Goal: Entertainment & Leisure: Consume media (video, audio)

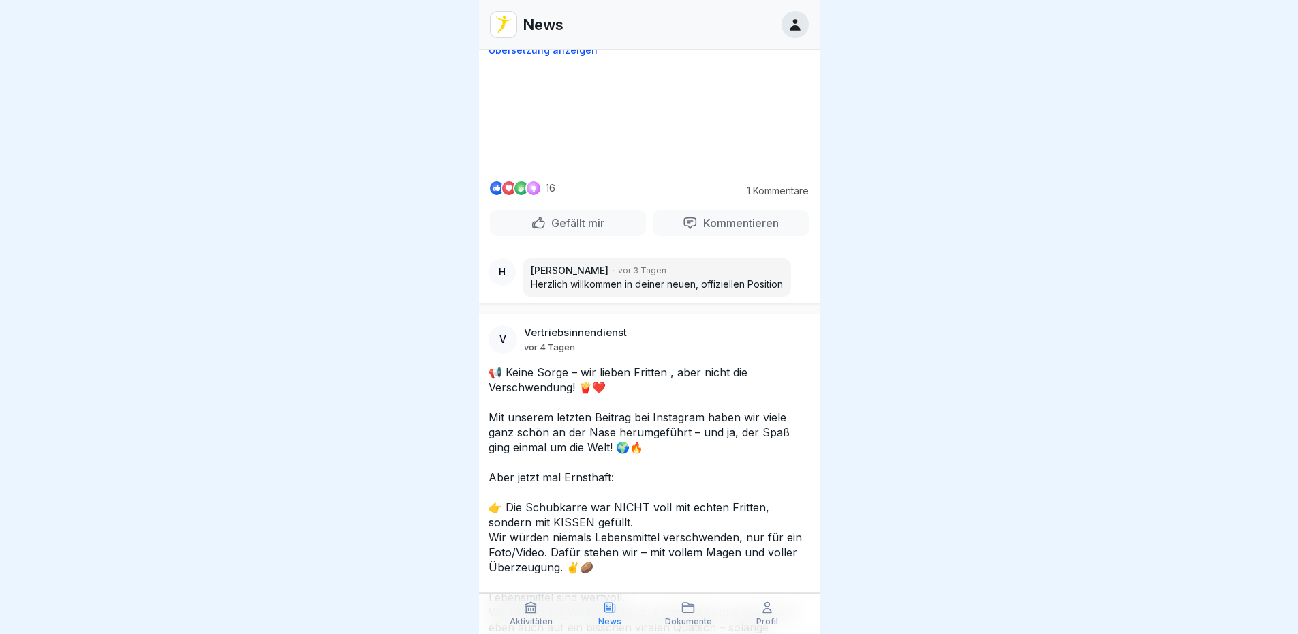
scroll to position [2589, 0]
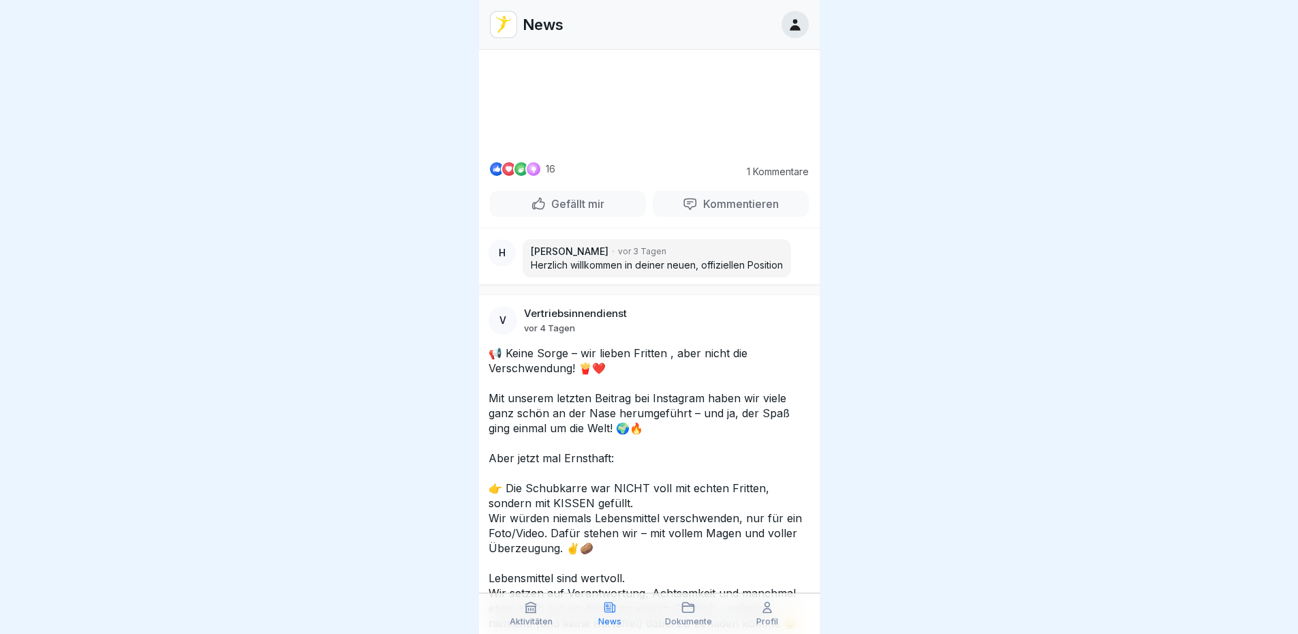
click at [630, 150] on video at bounding box center [649, 99] width 204 height 102
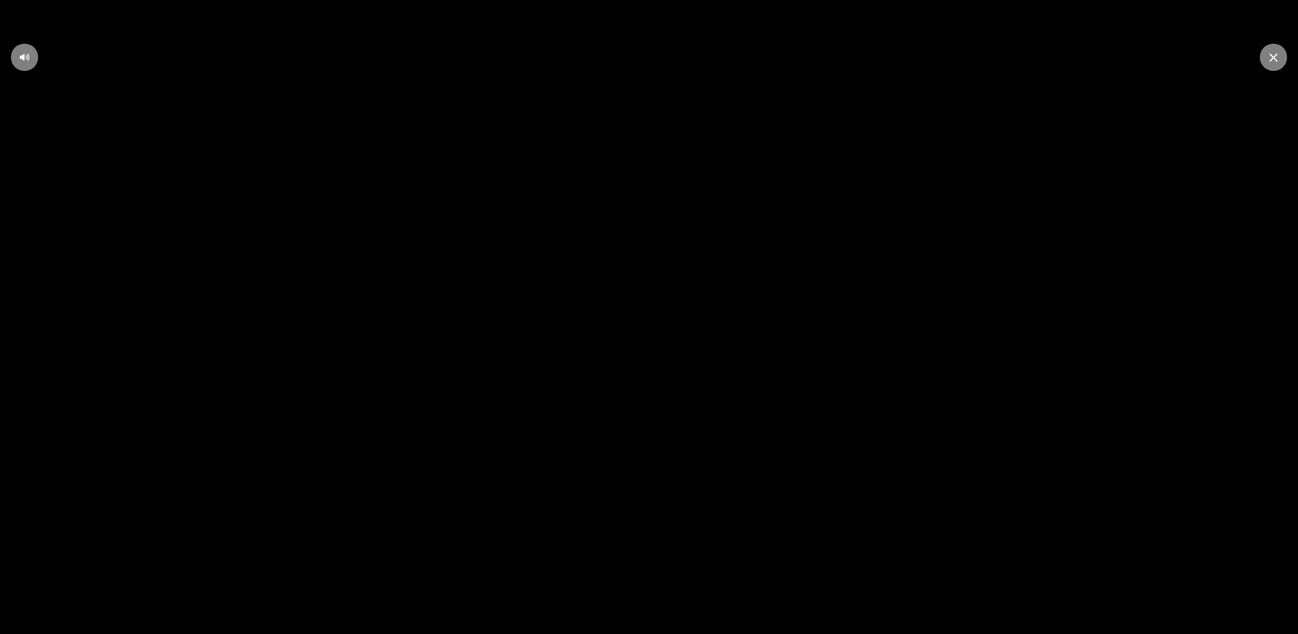
click at [915, 280] on video at bounding box center [649, 317] width 1298 height 634
click at [1268, 63] on div at bounding box center [1273, 57] width 27 height 27
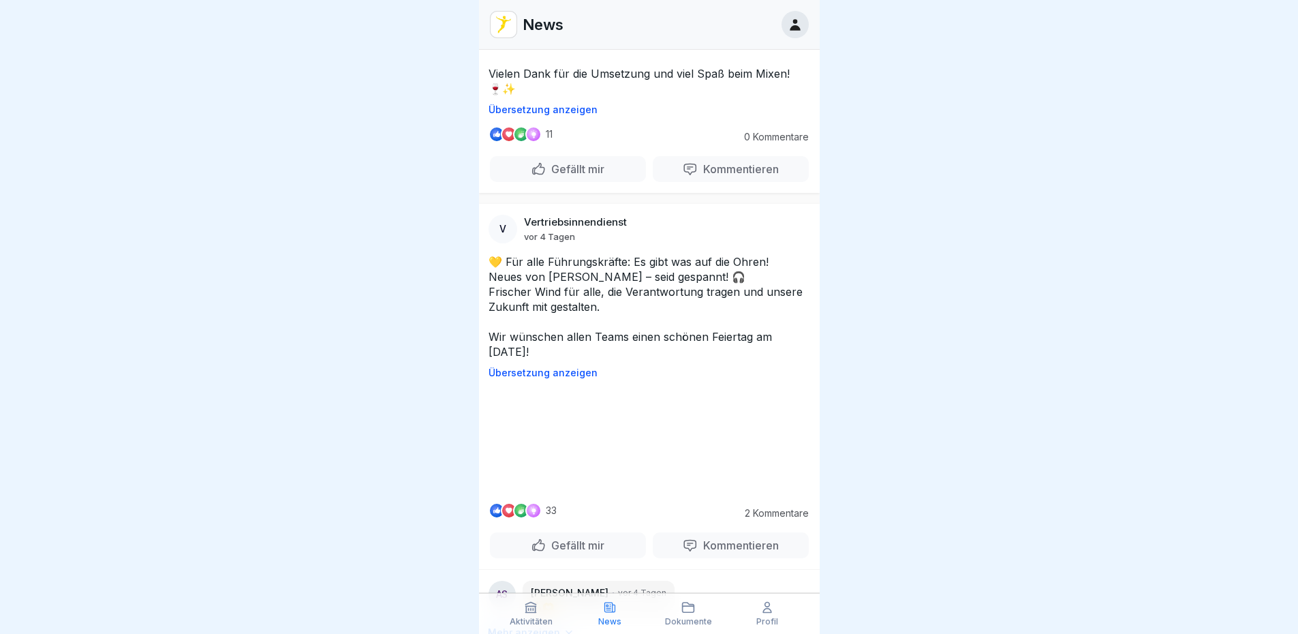
scroll to position [3747, 0]
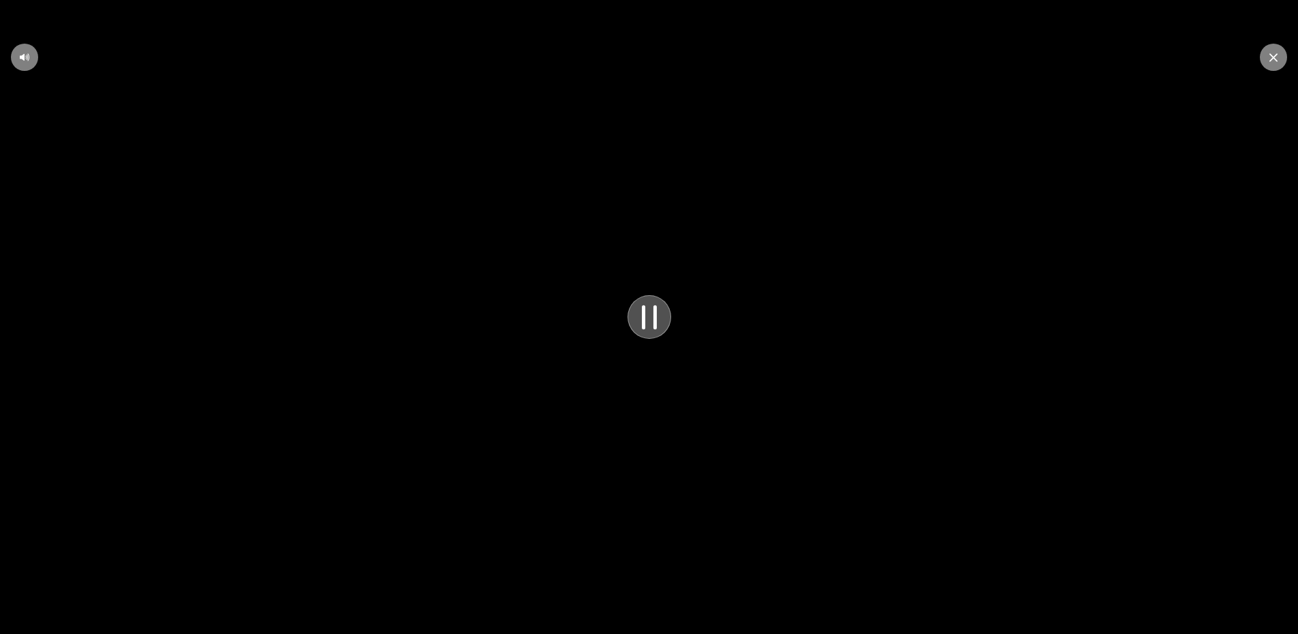
click at [645, 326] on icon at bounding box center [649, 316] width 37 height 37
click at [717, 320] on video at bounding box center [649, 317] width 1298 height 634
click at [653, 330] on icon at bounding box center [649, 317] width 27 height 27
click at [1070, 355] on video at bounding box center [649, 317] width 1298 height 634
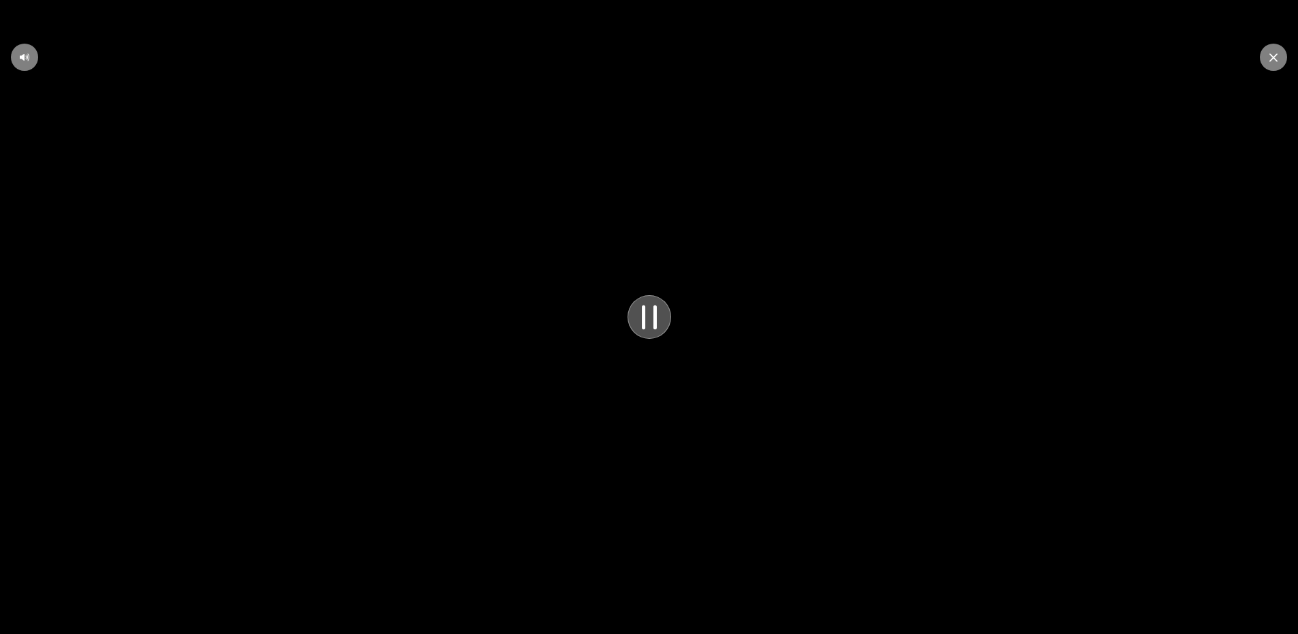
click at [663, 330] on icon at bounding box center [649, 316] width 37 height 37
click at [680, 370] on video at bounding box center [649, 317] width 1298 height 634
click at [644, 313] on icon at bounding box center [649, 317] width 27 height 27
click at [1272, 67] on div at bounding box center [1273, 57] width 27 height 27
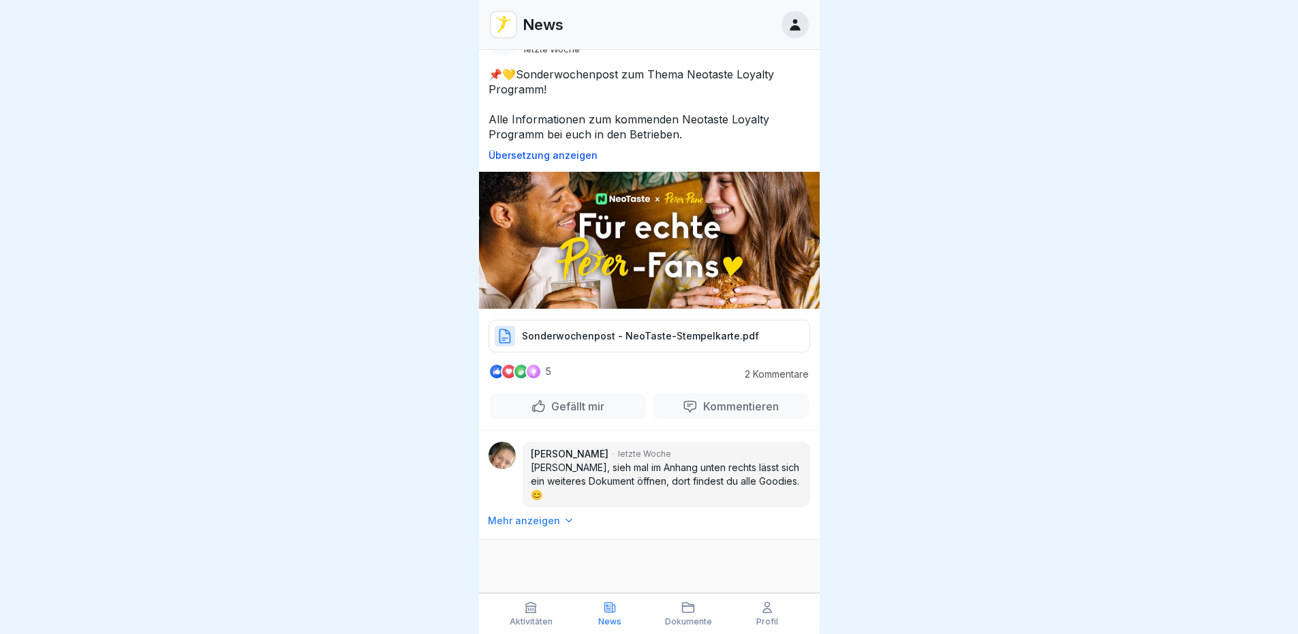
scroll to position [10638, 0]
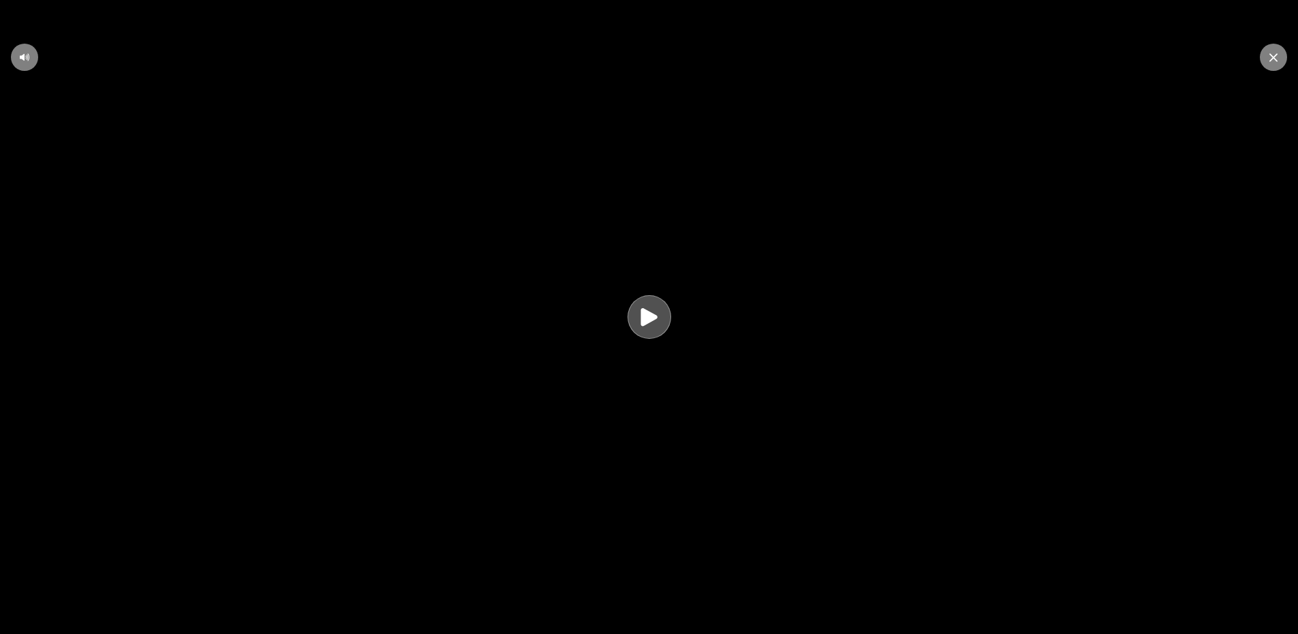
click at [636, 327] on div at bounding box center [649, 317] width 44 height 44
click at [955, 428] on video at bounding box center [649, 317] width 1298 height 634
click at [1280, 57] on div at bounding box center [1273, 57] width 27 height 27
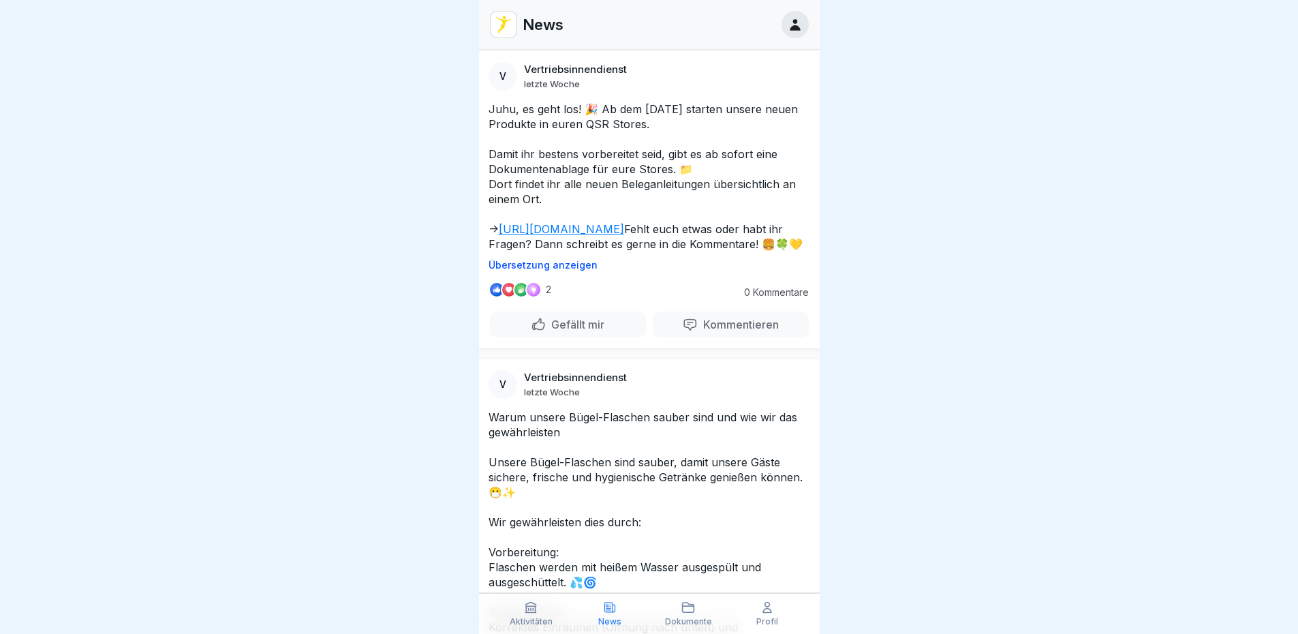
scroll to position [11555, 0]
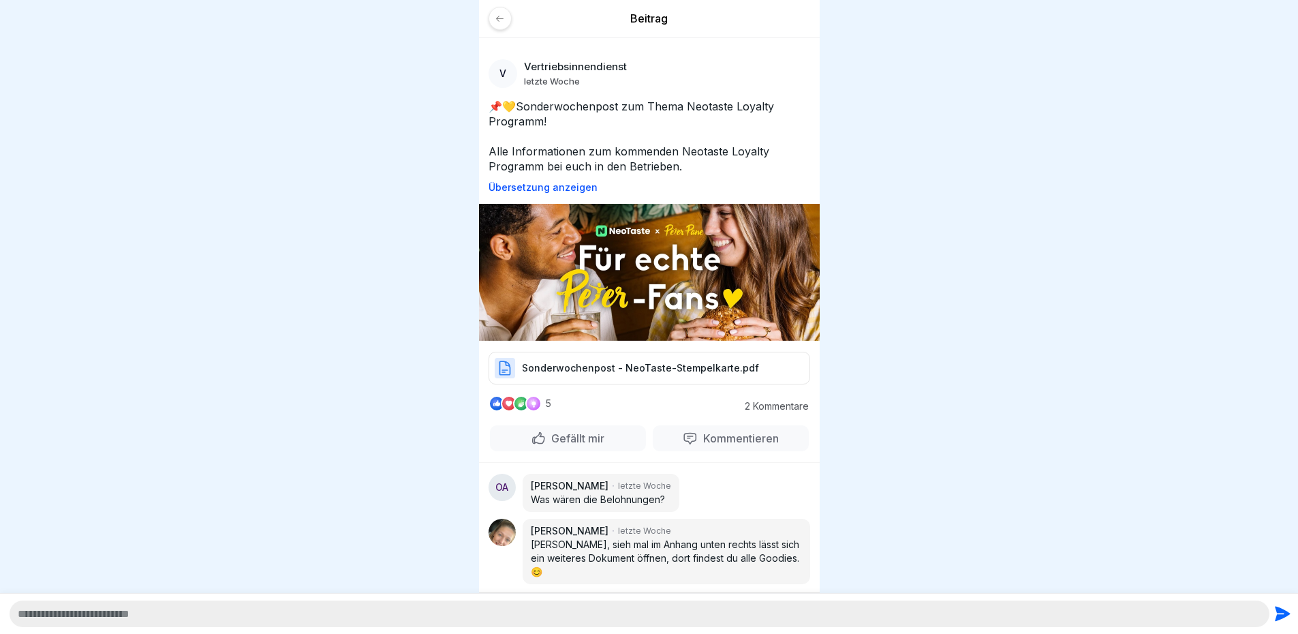
scroll to position [10, 0]
click at [896, 364] on div at bounding box center [649, 317] width 1298 height 634
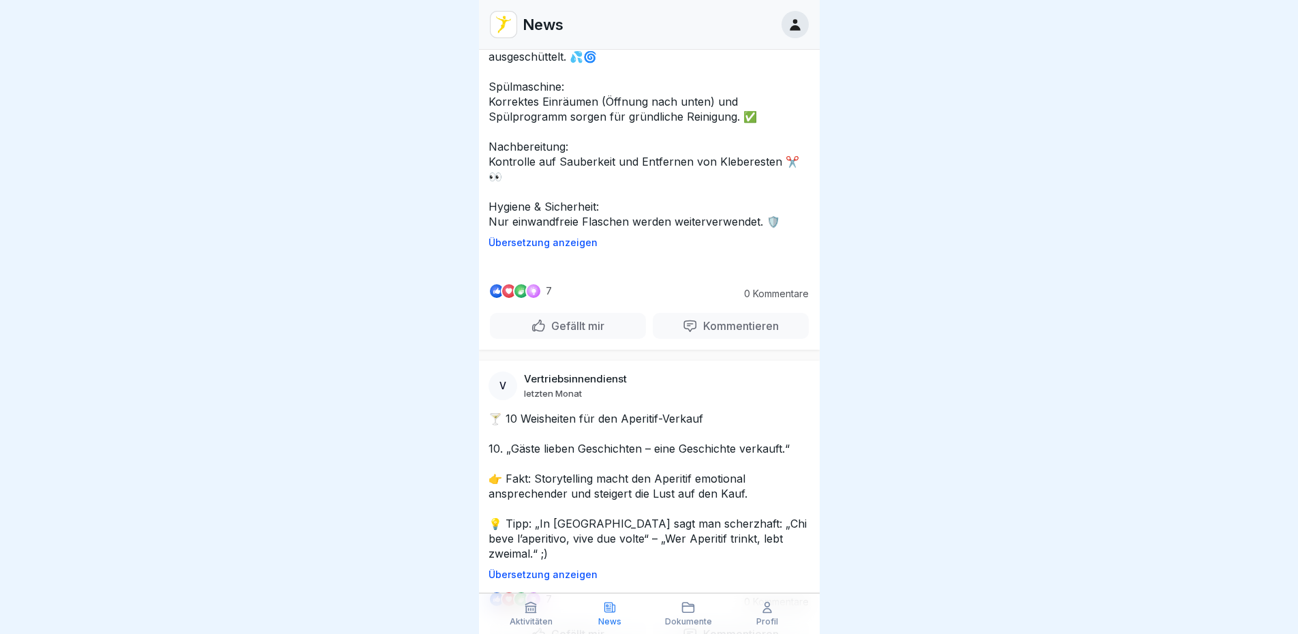
scroll to position [12059, 0]
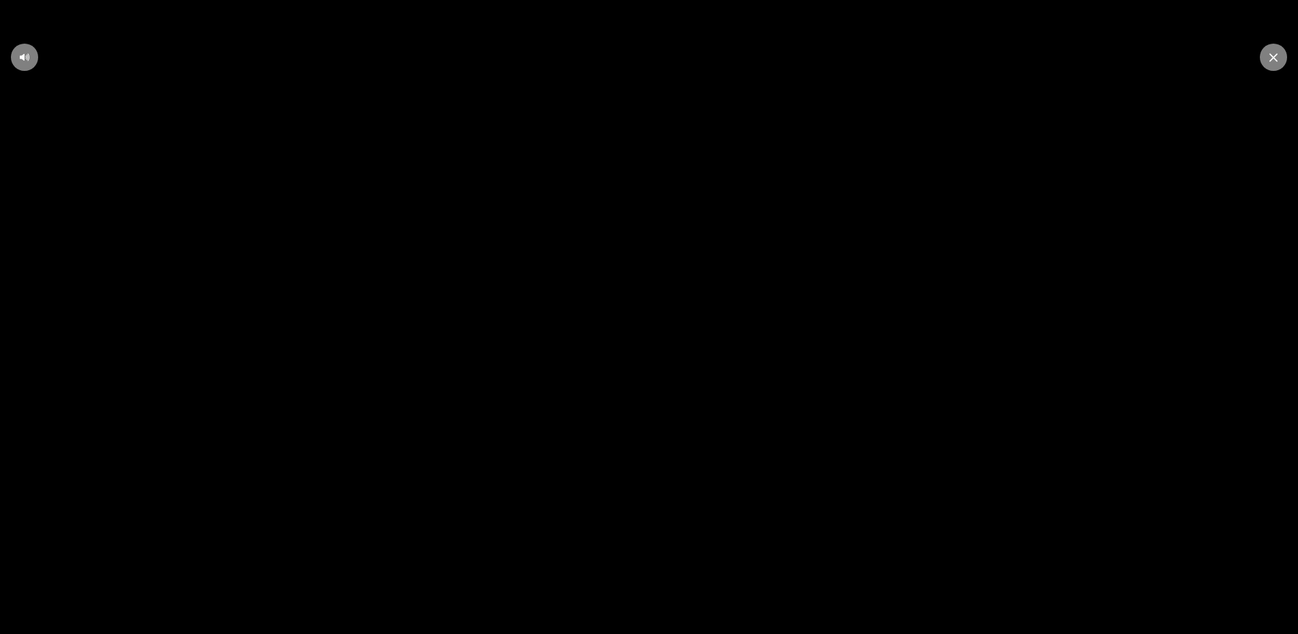
click at [1262, 67] on video at bounding box center [649, 317] width 1298 height 634
click at [1271, 65] on div at bounding box center [1273, 57] width 27 height 27
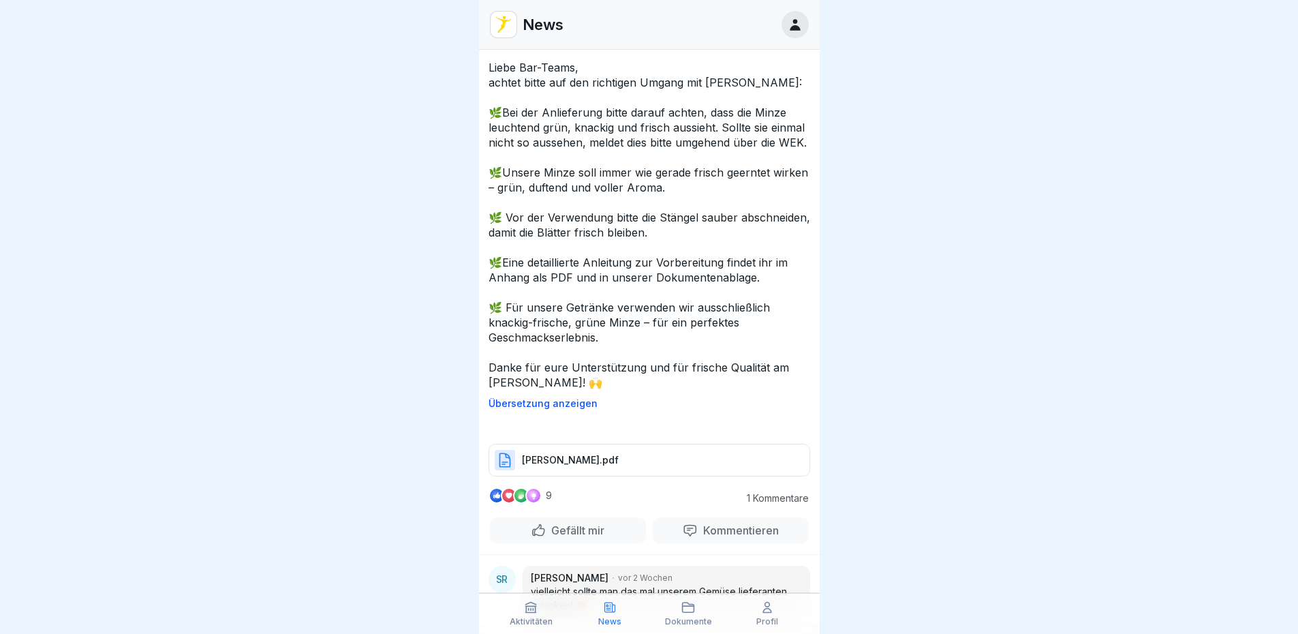
scroll to position [17986, 0]
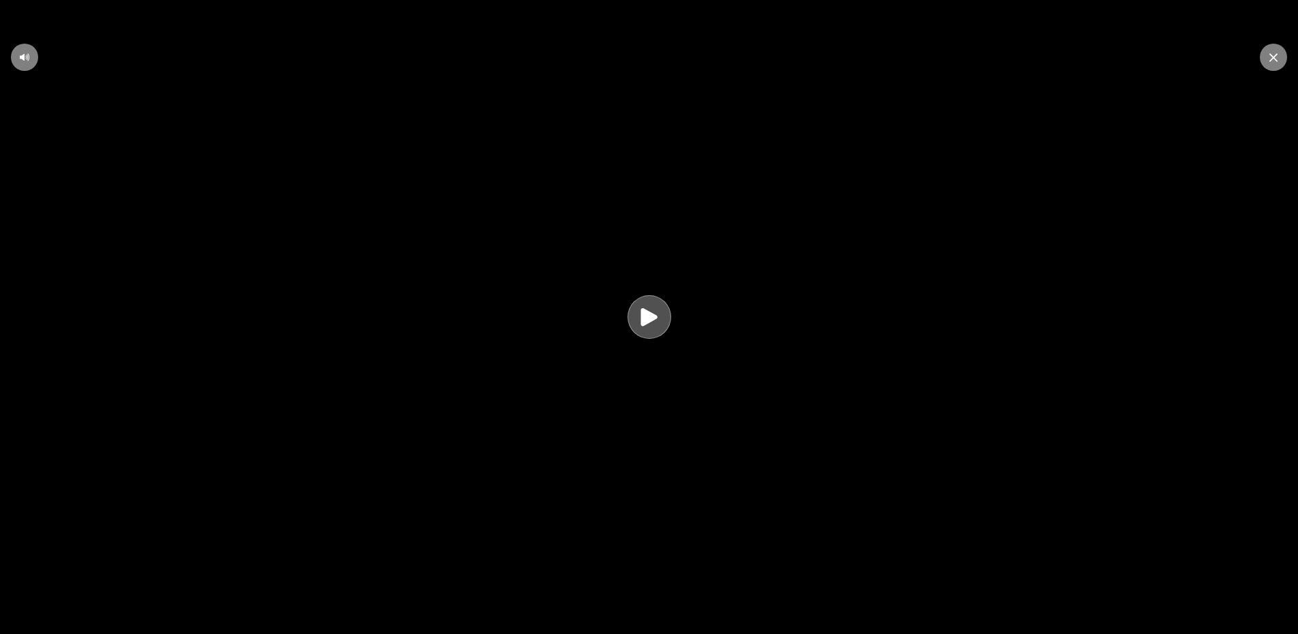
click at [652, 320] on icon at bounding box center [649, 317] width 16 height 18
click at [615, 386] on video at bounding box center [649, 317] width 1298 height 634
click at [656, 321] on icon at bounding box center [649, 316] width 37 height 37
